Goal: Check status: Check status

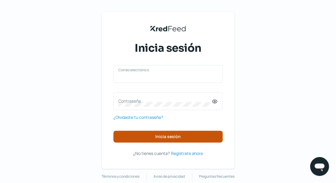
type input "[EMAIL_ADDRESS][DOMAIN_NAME]"
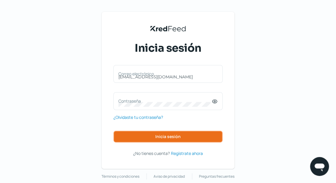
click at [179, 135] on span "Inicia sesión" at bounding box center [167, 136] width 25 height 4
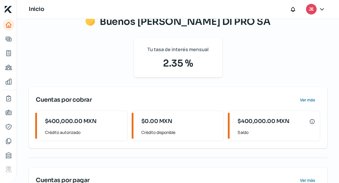
scroll to position [47, 0]
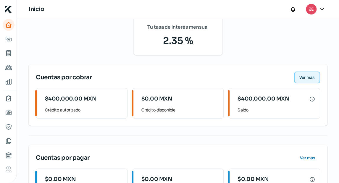
click at [306, 77] on span "Ver más" at bounding box center [306, 77] width 15 height 4
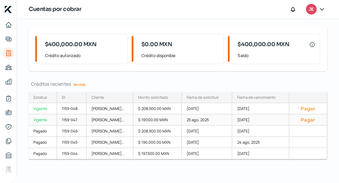
scroll to position [38, 0]
click at [252, 115] on div "23 nov, 2025" at bounding box center [260, 119] width 57 height 11
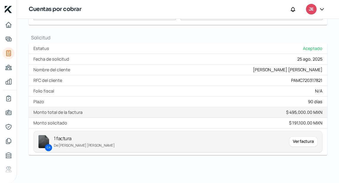
scroll to position [264, 0]
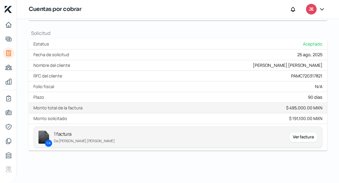
click at [304, 136] on div "Ver factura" at bounding box center [303, 137] width 28 height 11
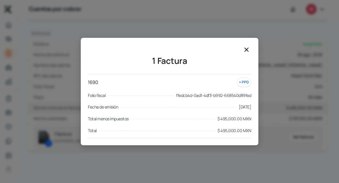
drag, startPoint x: 175, startPoint y: 95, endPoint x: 240, endPoint y: 95, distance: 64.4
click at [240, 95] on div "Folio fiscal ffedcb4d-0ad1-4df3-b992-668540d89fed" at bounding box center [169, 95] width 163 height 7
click at [249, 47] on icon at bounding box center [246, 49] width 7 height 7
